Goal: Find specific page/section: Find specific page/section

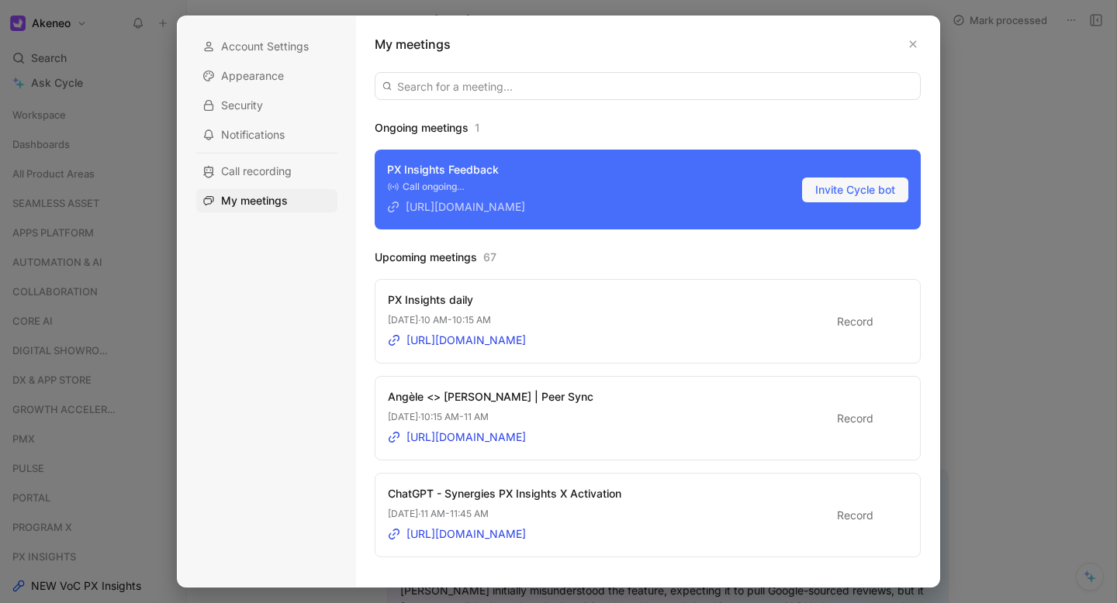
scroll to position [795, 0]
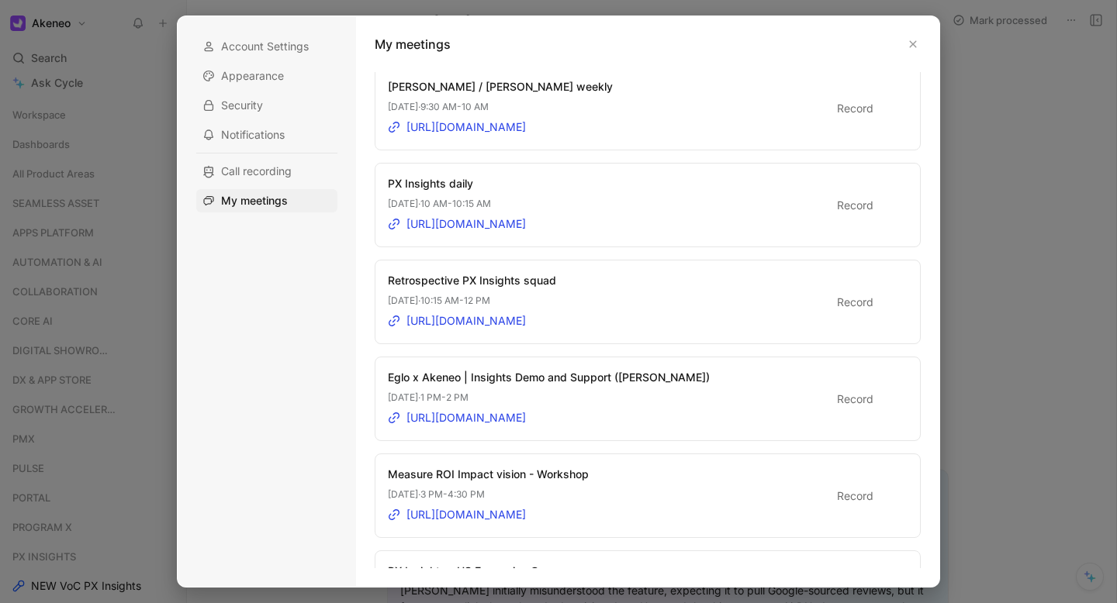
click at [910, 46] on icon "button" at bounding box center [913, 44] width 7 height 7
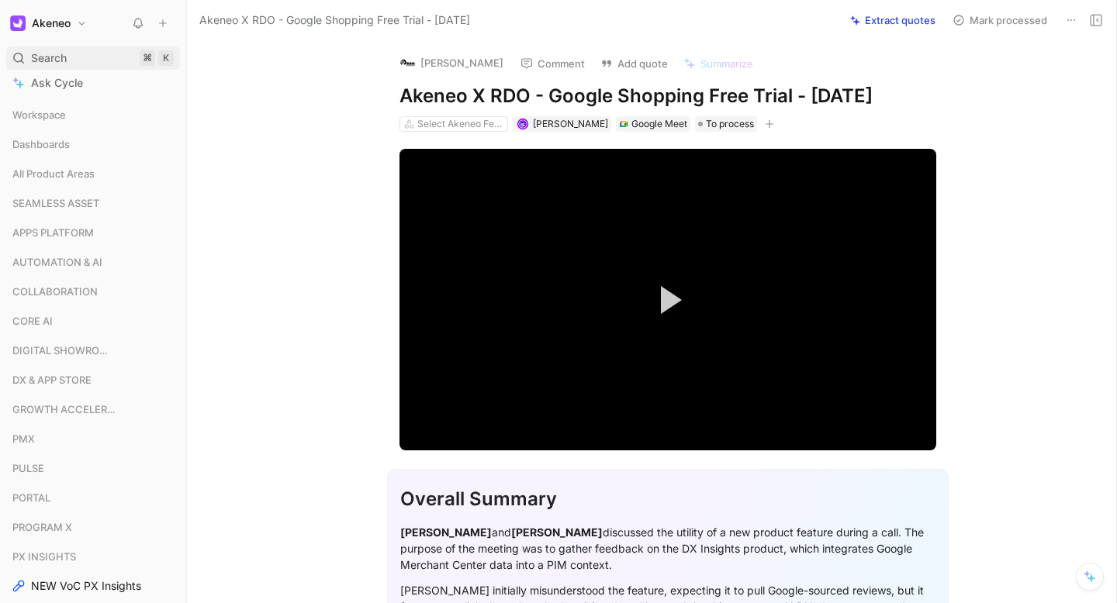
click at [67, 58] on div "Search ⌘ K" at bounding box center [93, 58] width 174 height 23
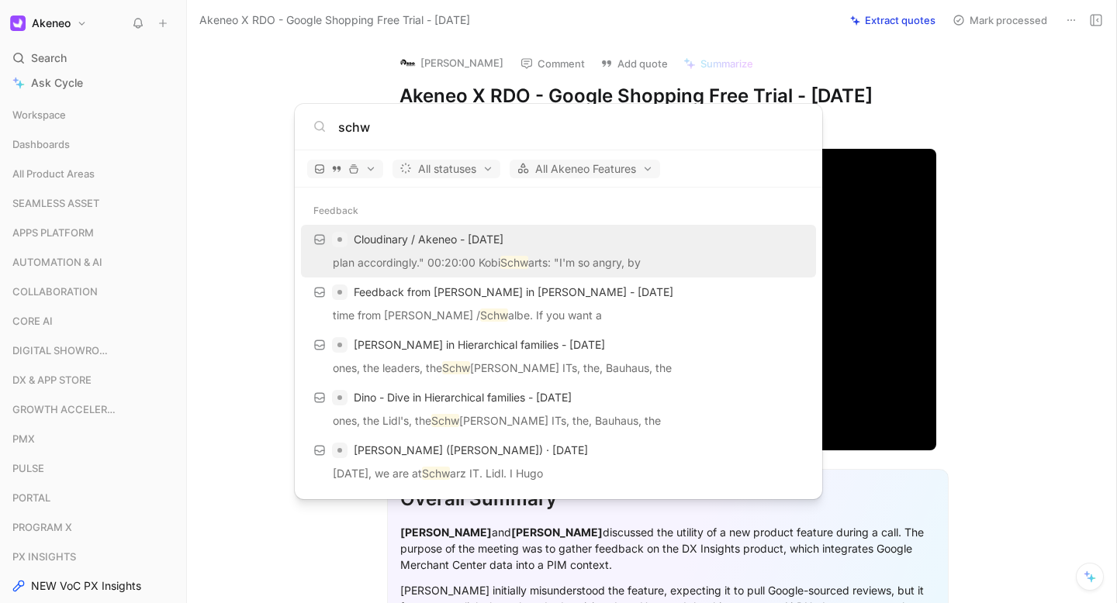
drag, startPoint x: 385, startPoint y: 123, endPoint x: 330, endPoint y: 128, distance: 55.3
click at [330, 128] on div "schw" at bounding box center [558, 127] width 490 height 19
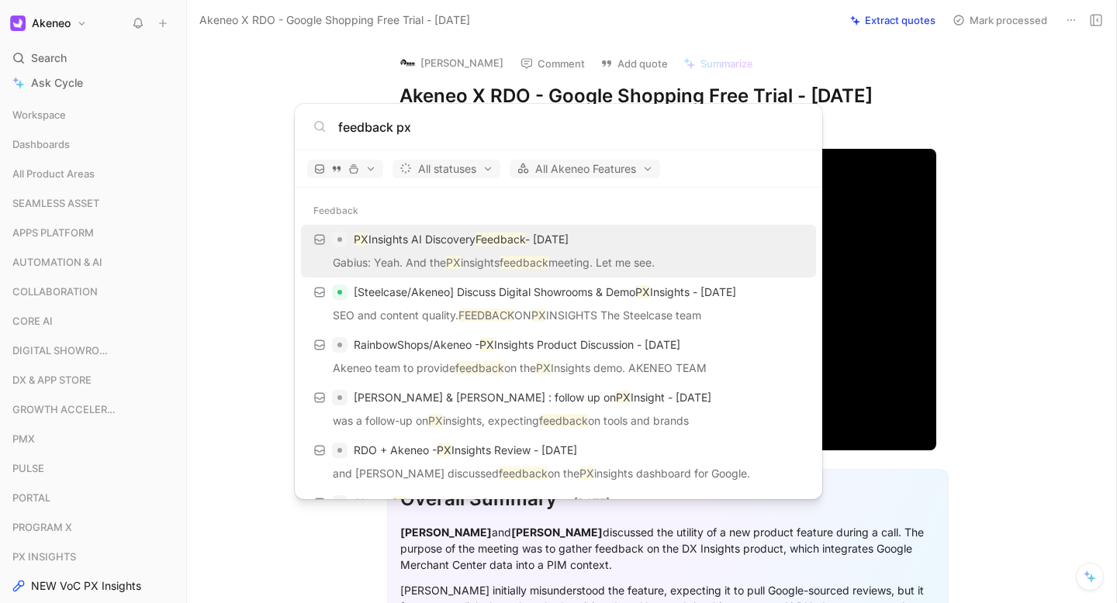
type input "feedback px"
click at [74, 55] on body "Akeneo Search ⌘ K Ask Cycle Workspace Dashboards All Product Areas SEAMLESS ASS…" at bounding box center [558, 301] width 1117 height 603
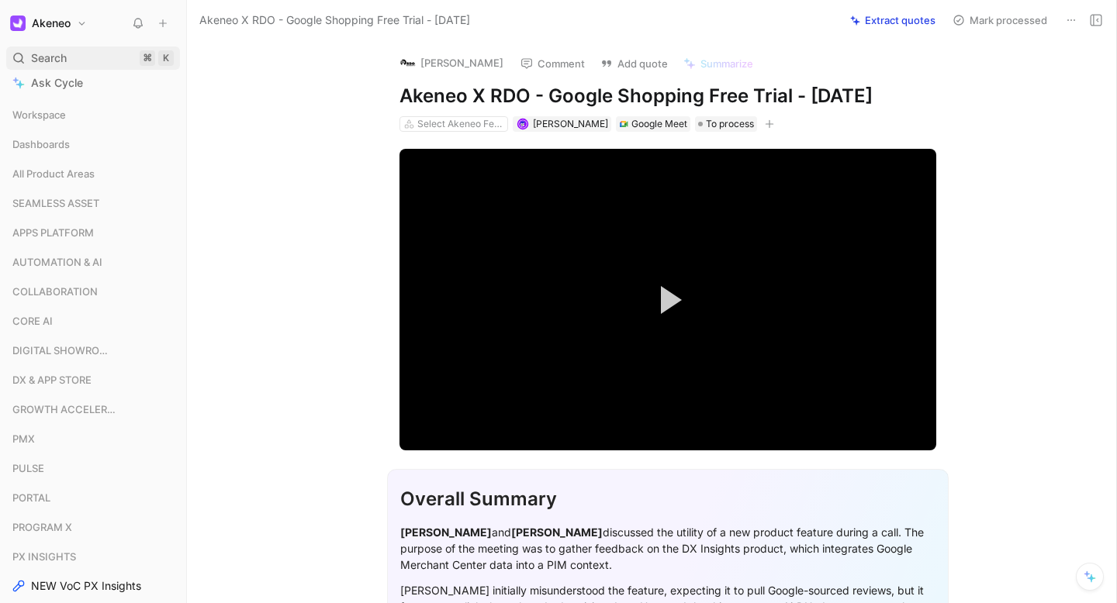
click at [93, 52] on div "Search ⌘ K" at bounding box center [93, 58] width 174 height 23
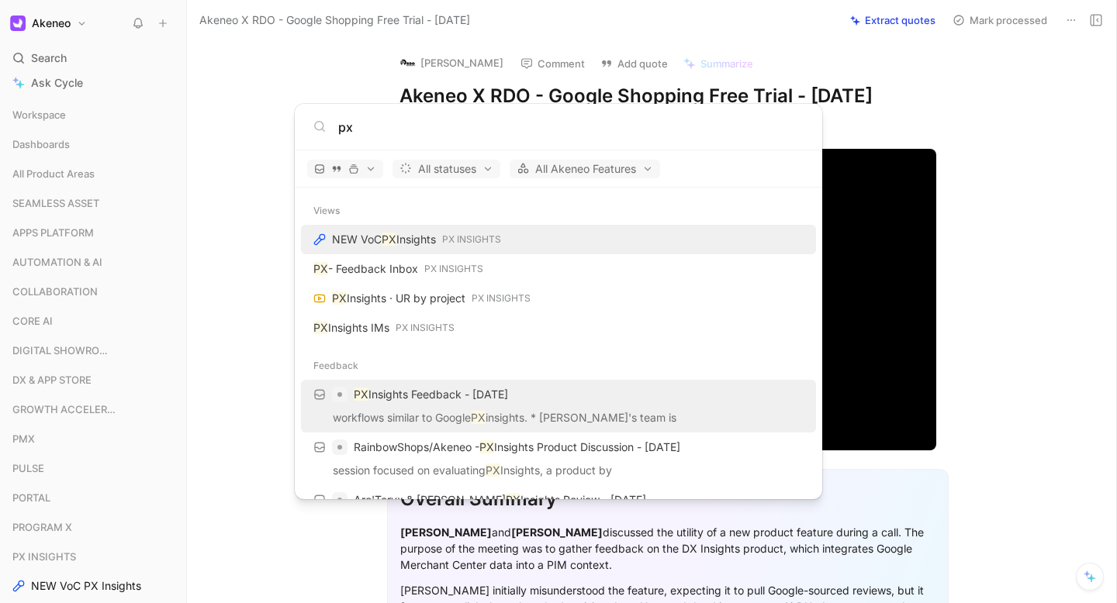
type input "px"
click at [420, 393] on p "PX Insights Feedback - [DATE]" at bounding box center [431, 394] width 154 height 19
